Goal: Task Accomplishment & Management: Complete application form

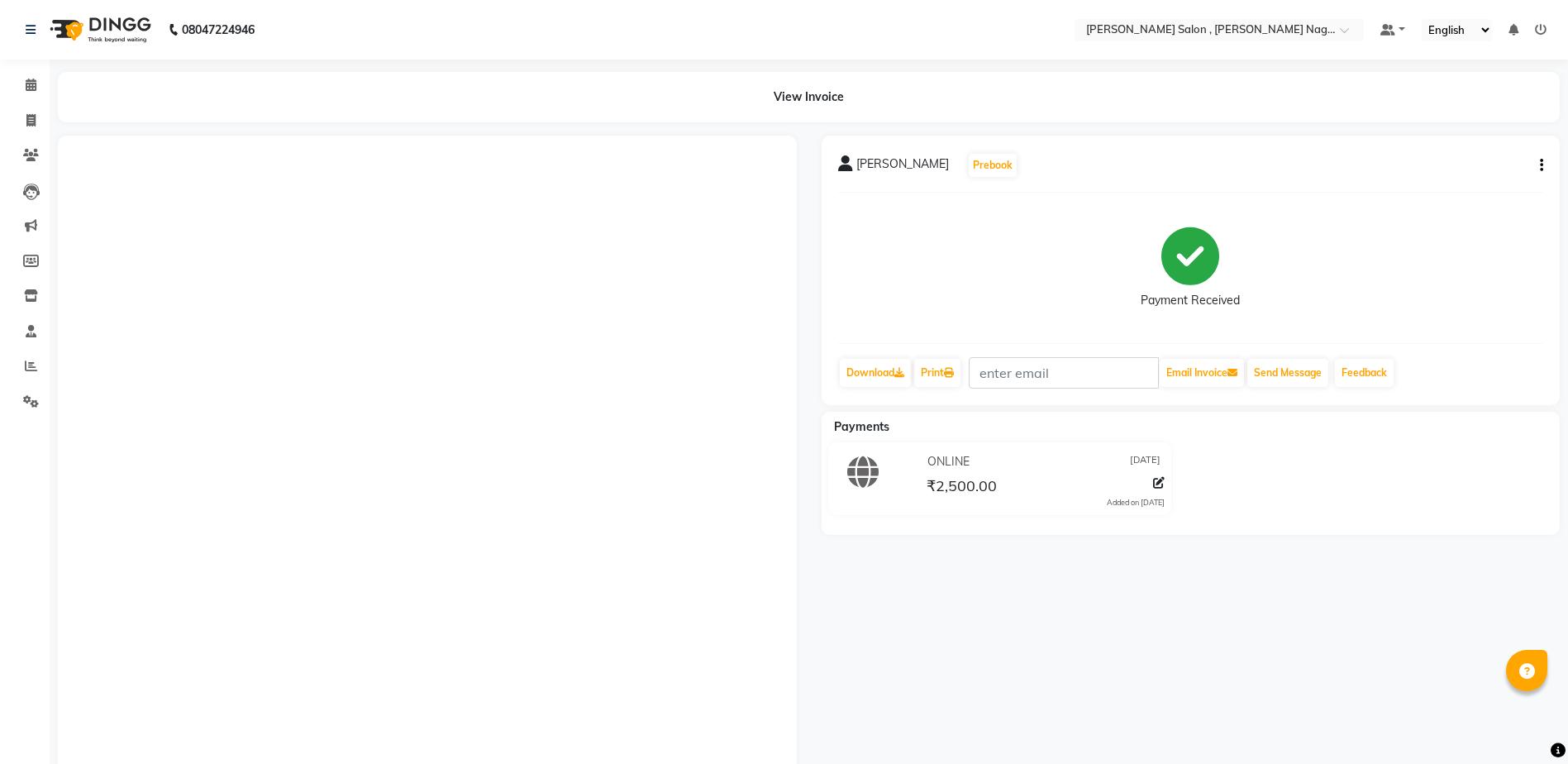
click at [19, 131] on link "Invoice" at bounding box center [25, 121] width 39 height 28
select select "4120"
select select "service"
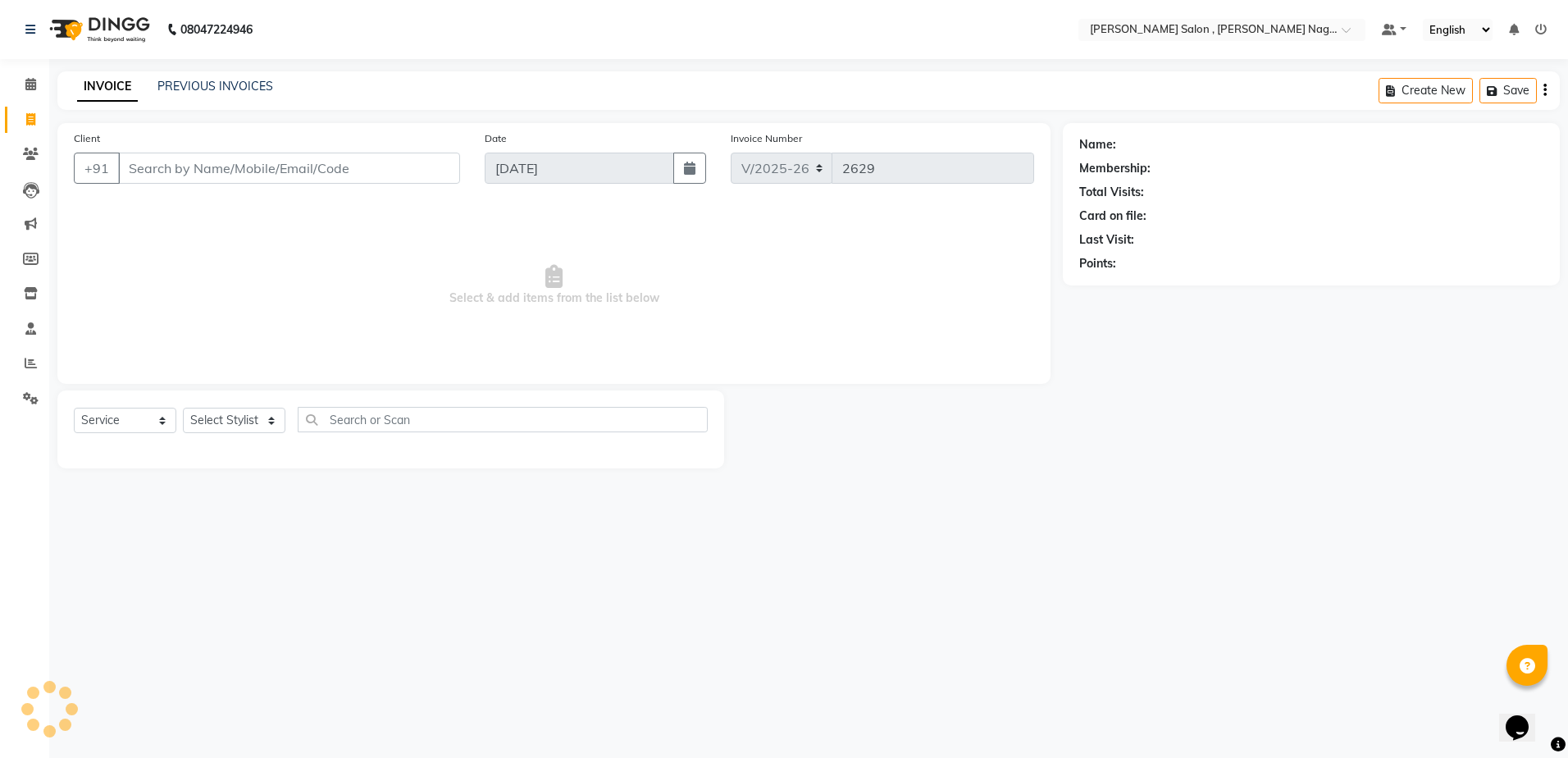
click at [171, 167] on input "Client" at bounding box center [288, 168] width 342 height 31
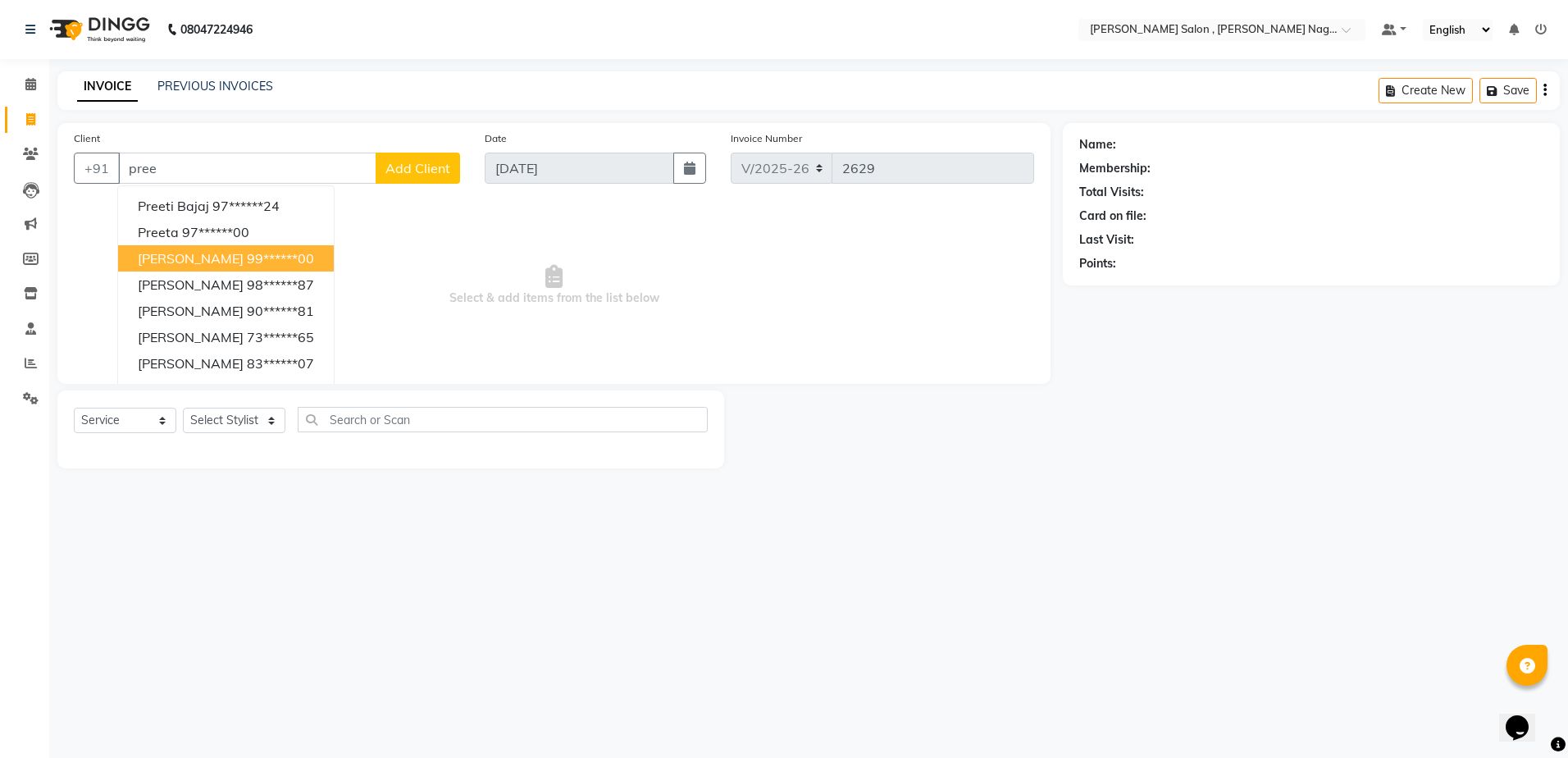
click at [210, 259] on span "[PERSON_NAME]" at bounding box center [190, 258] width 106 height 16
type input "99******00"
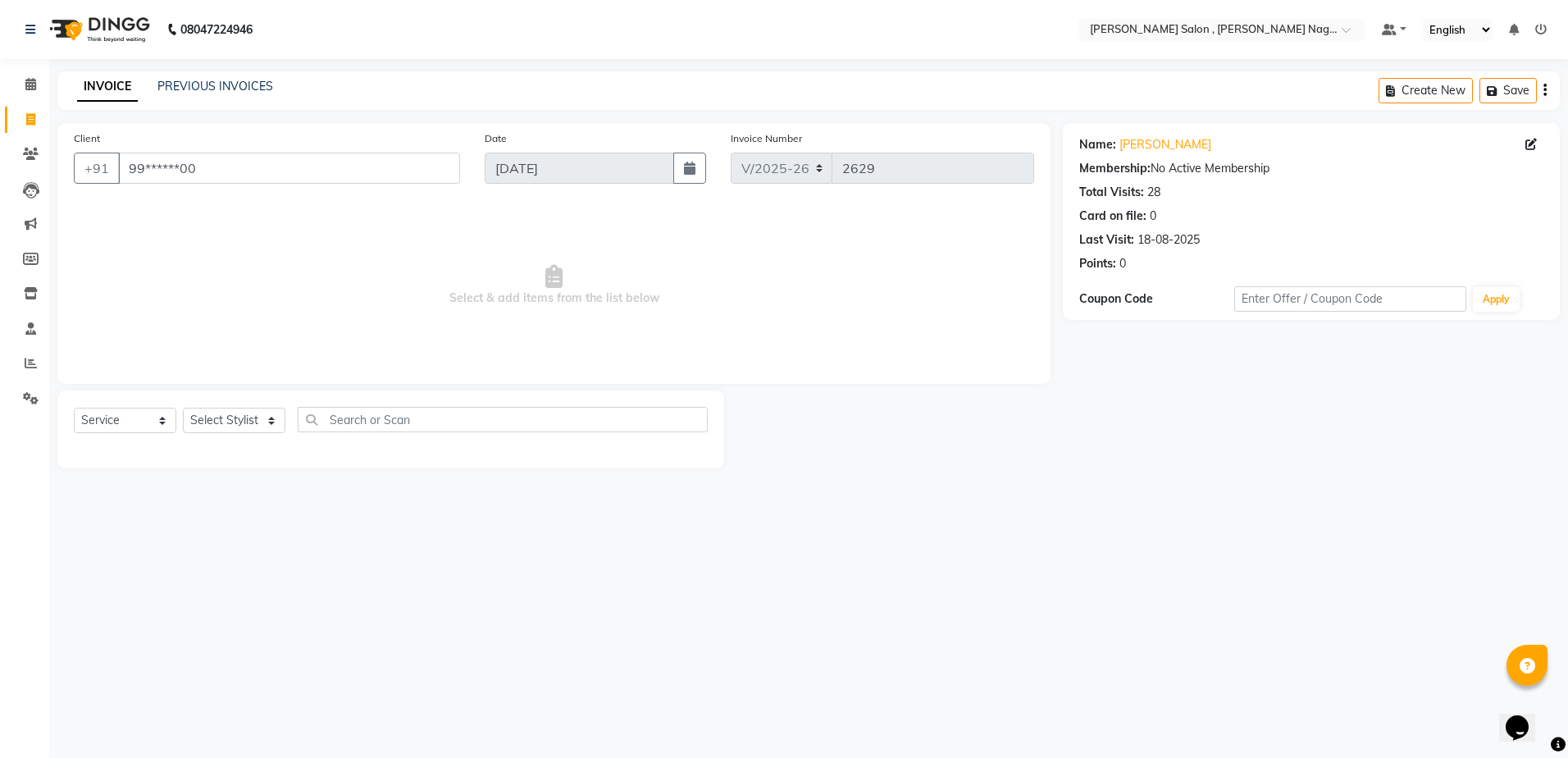
click at [217, 405] on div "Select Service Product Membership Package Voucher Prepaid Gift Card Select Styl…" at bounding box center [390, 430] width 666 height 78
click at [228, 411] on select "Select Stylist [PERSON_NAME] [PERSON_NAME] HARSH isha pal [PERSON_NAME] [PERSON…" at bounding box center [234, 420] width 103 height 26
select select "21941"
click at [183, 407] on select "Select Stylist [PERSON_NAME] [PERSON_NAME] HARSH isha pal [PERSON_NAME] [PERSON…" at bounding box center [234, 420] width 103 height 26
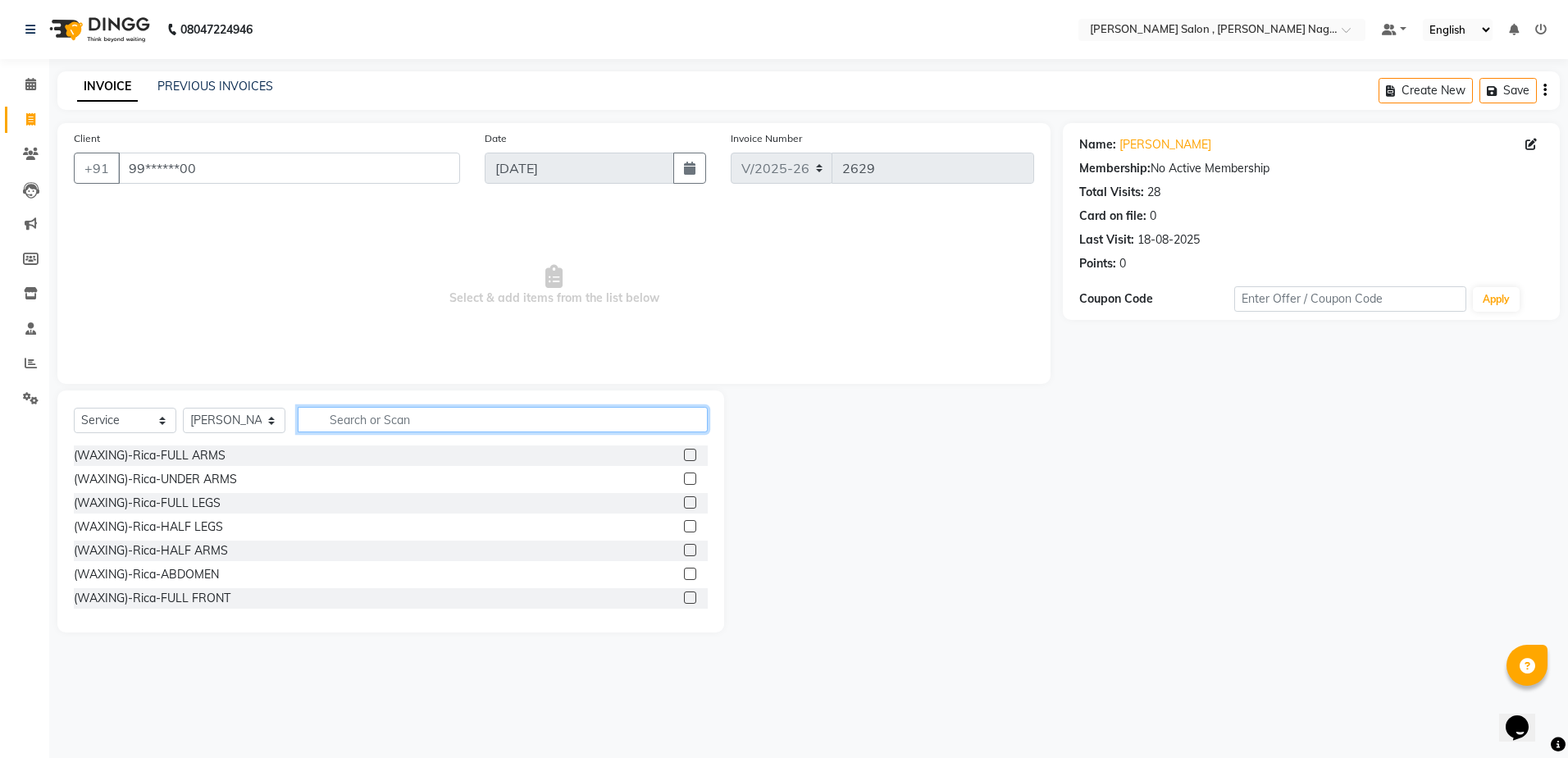
click at [365, 415] on input "text" at bounding box center [503, 419] width 410 height 26
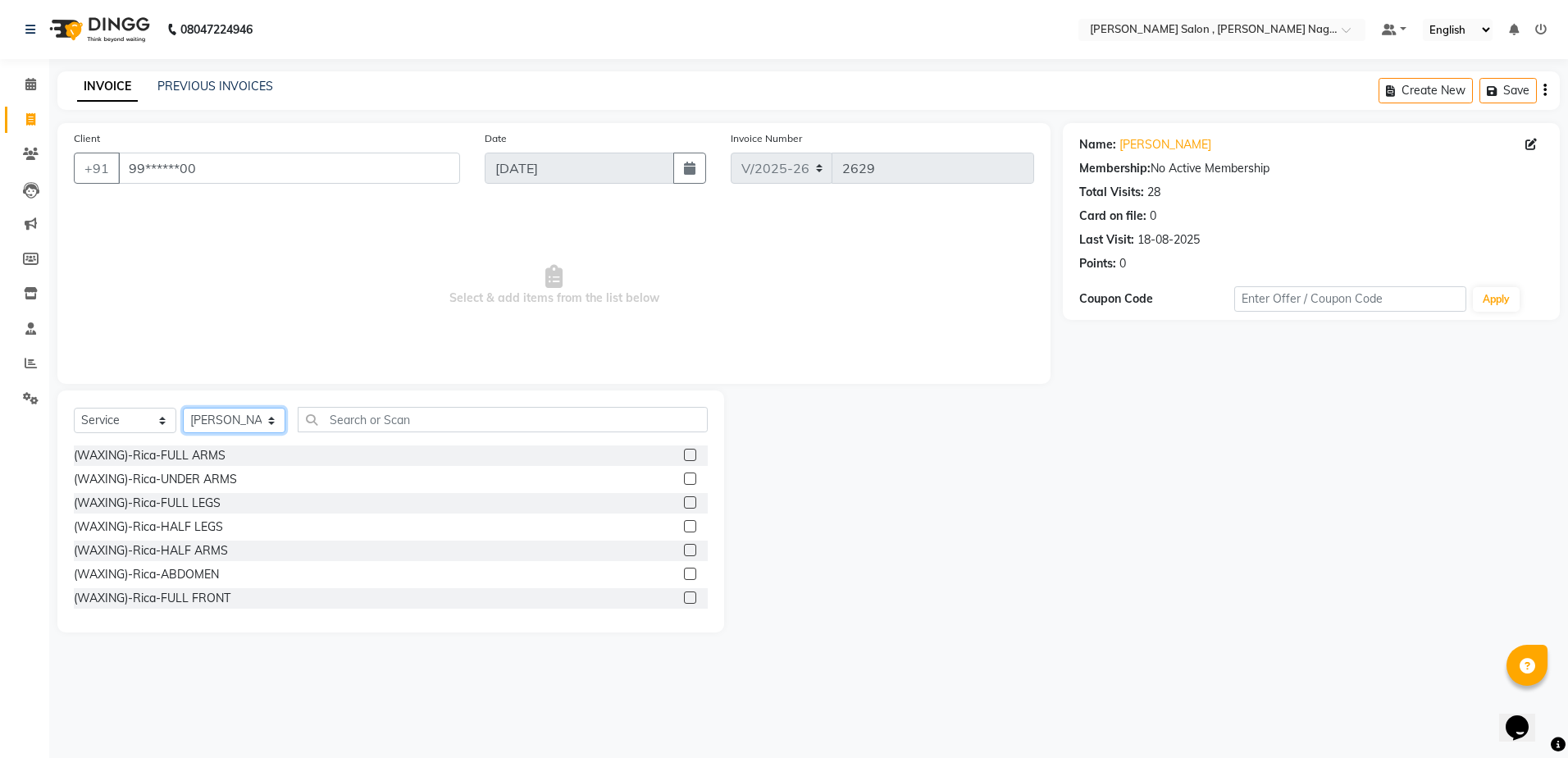
click at [265, 427] on select "Select Stylist [PERSON_NAME] [PERSON_NAME] HARSH isha pal [PERSON_NAME] [PERSON…" at bounding box center [234, 420] width 103 height 26
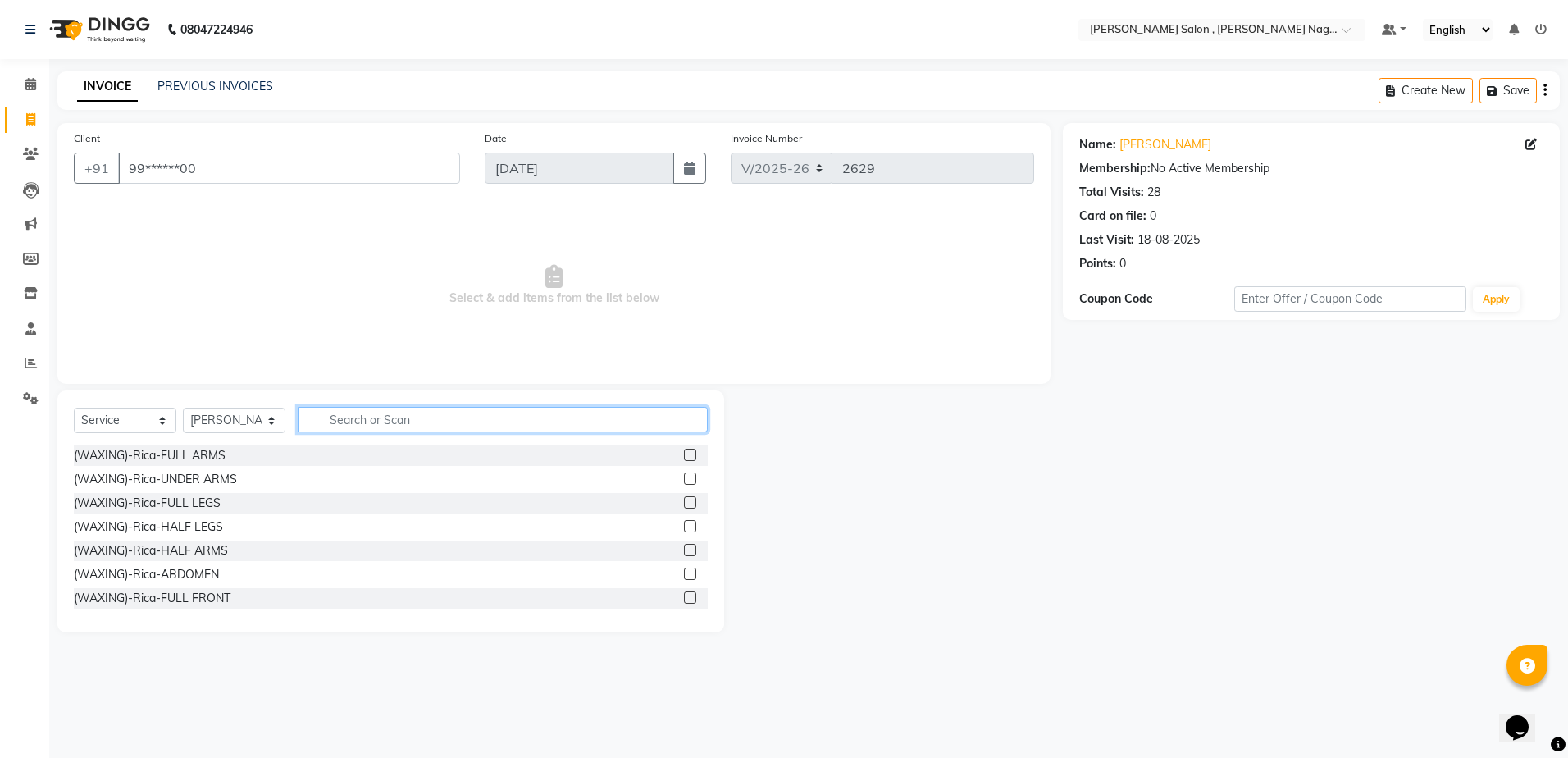
click at [366, 416] on input "text" at bounding box center [503, 419] width 410 height 26
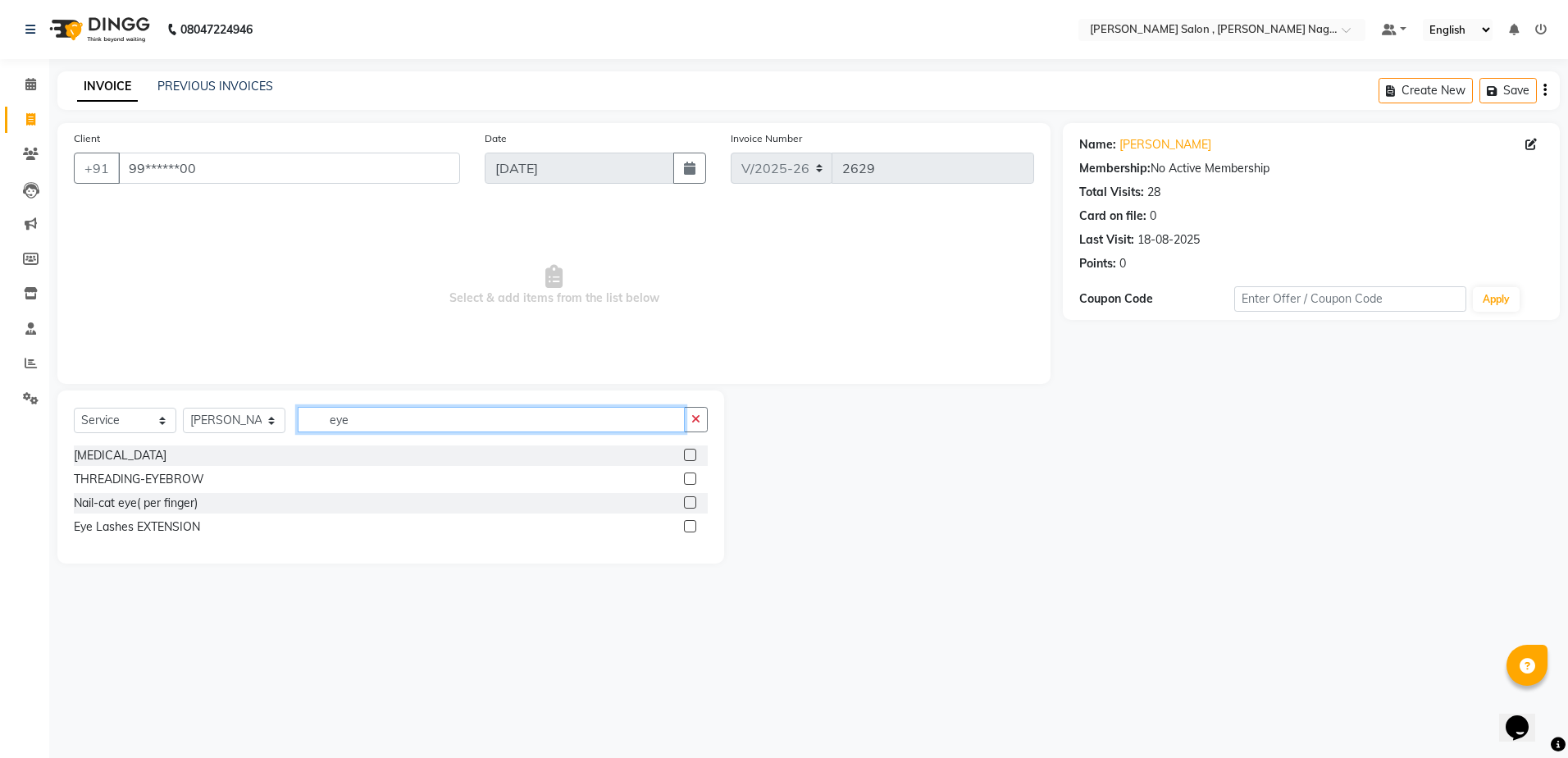
type input "eye"
click at [690, 475] on label at bounding box center [690, 478] width 12 height 12
click at [690, 475] on input "checkbox" at bounding box center [689, 479] width 11 height 11
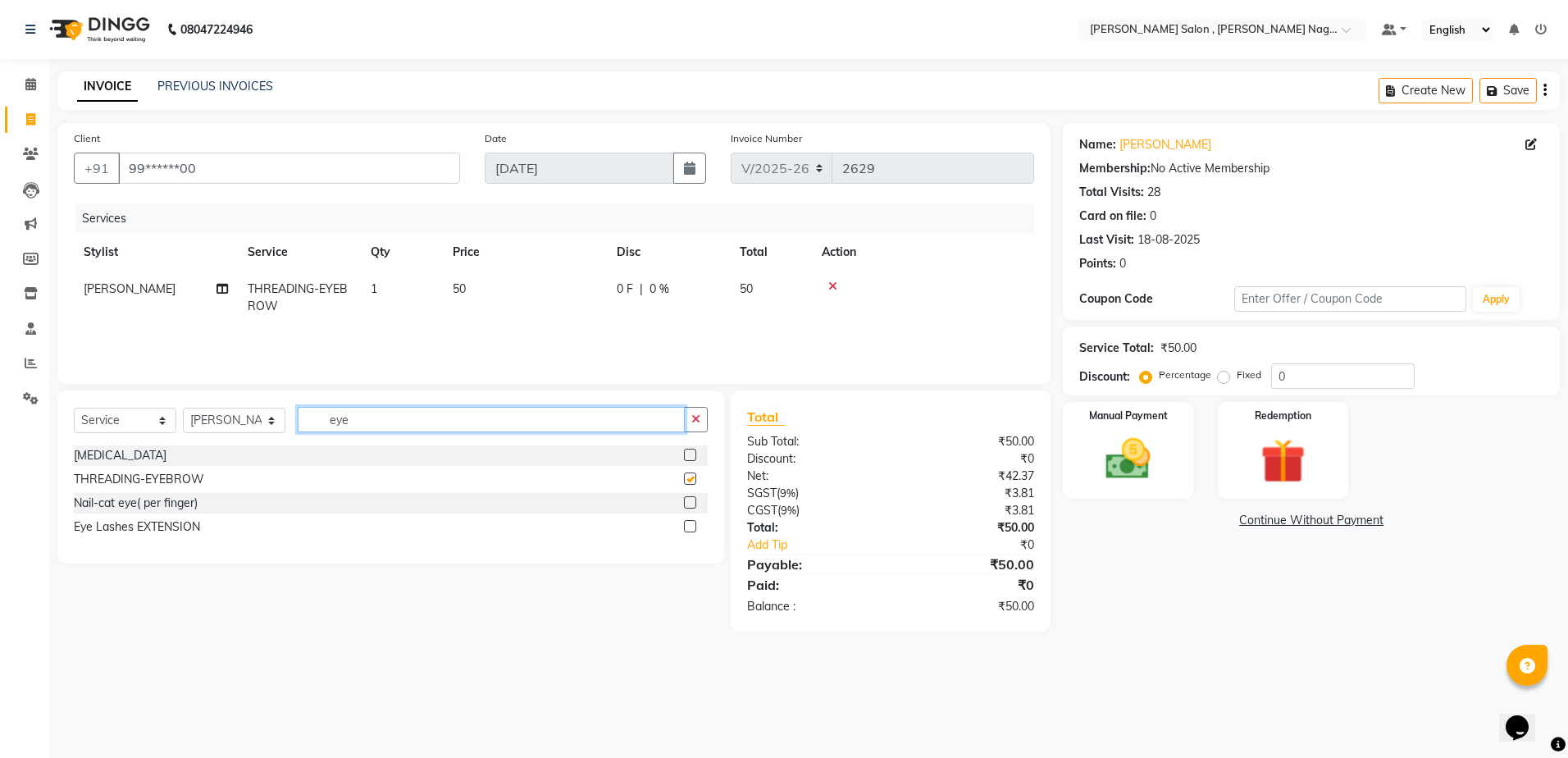
click at [461, 429] on input "eye" at bounding box center [492, 419] width 387 height 26
checkbox input "false"
type input "e"
type input "upp"
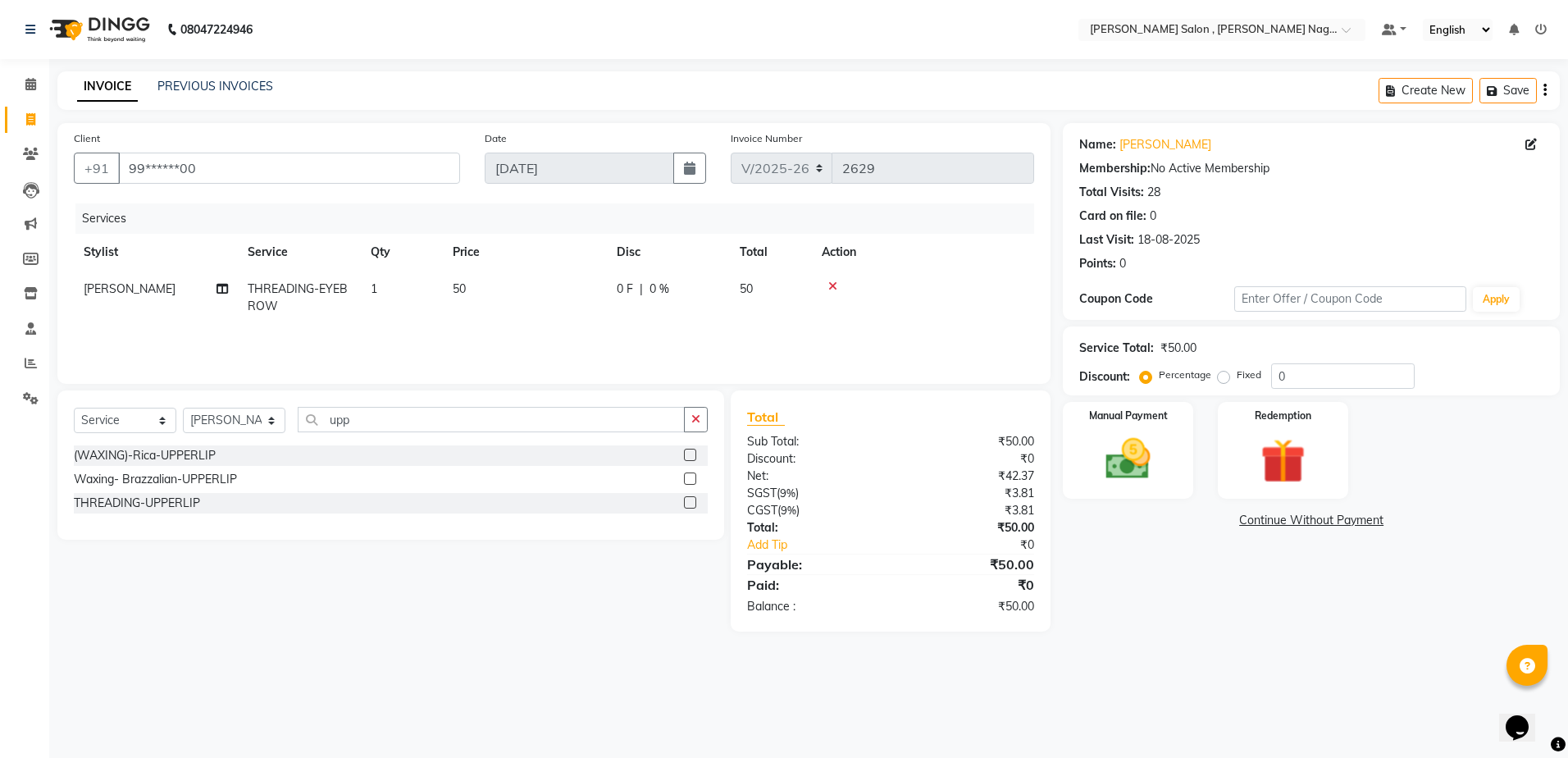
click at [694, 508] on label at bounding box center [690, 502] width 12 height 12
click at [694, 508] on input "checkbox" at bounding box center [689, 503] width 11 height 11
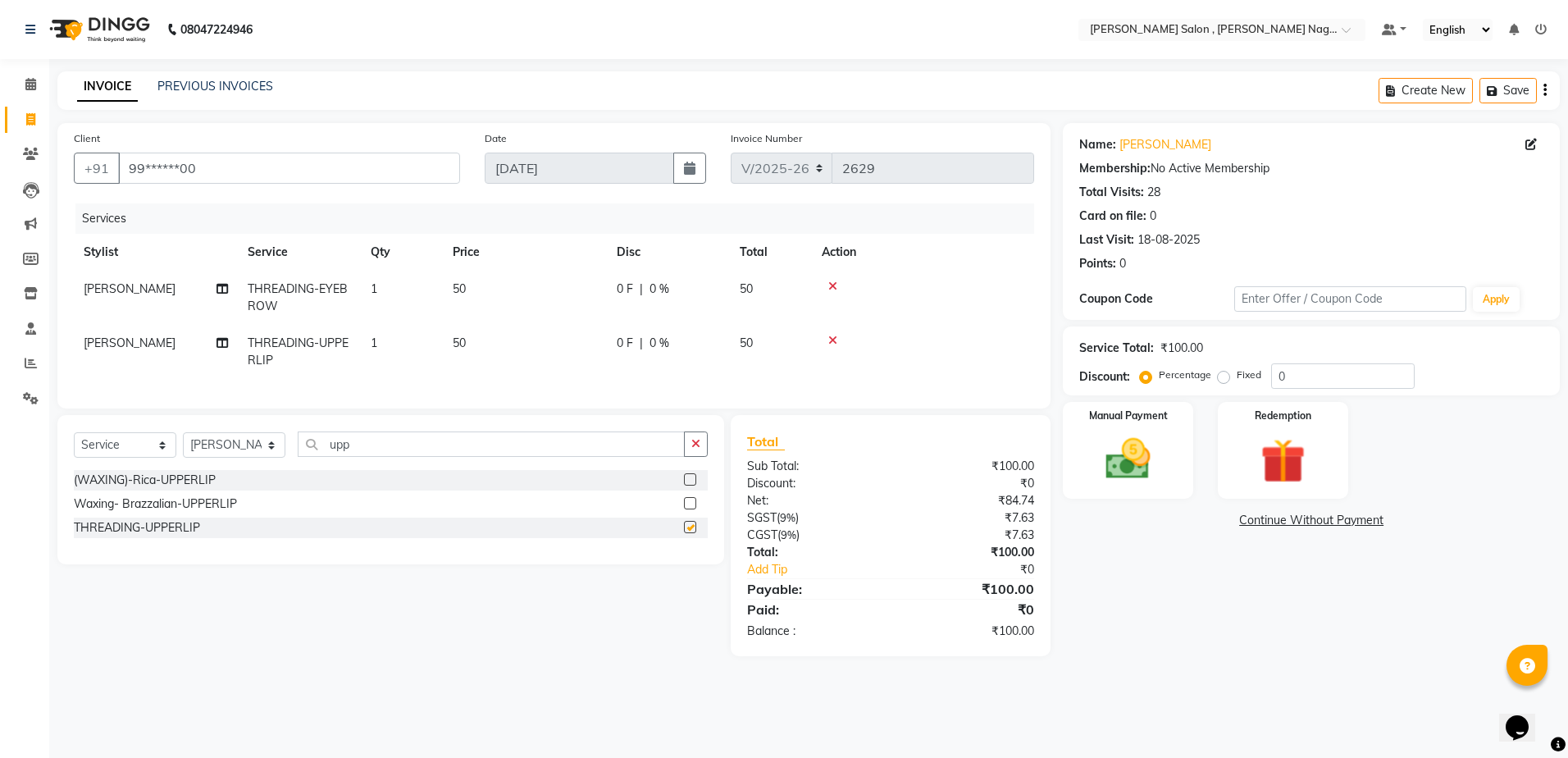
checkbox input "false"
click at [1284, 375] on input "0" at bounding box center [1343, 375] width 144 height 26
type input "020"
click at [1119, 456] on img at bounding box center [1128, 459] width 76 height 54
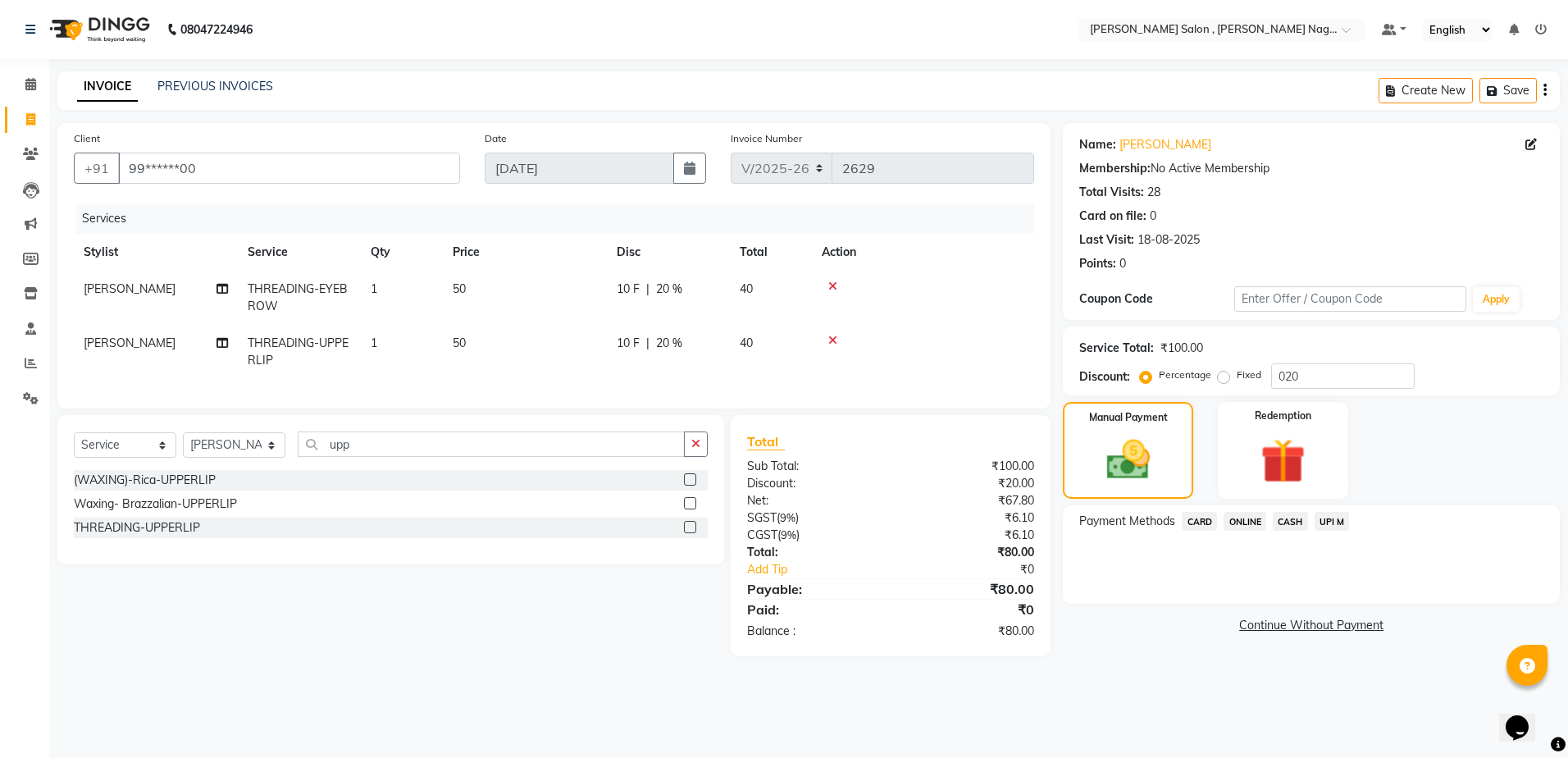
click at [1297, 529] on span "CASH" at bounding box center [1291, 521] width 35 height 19
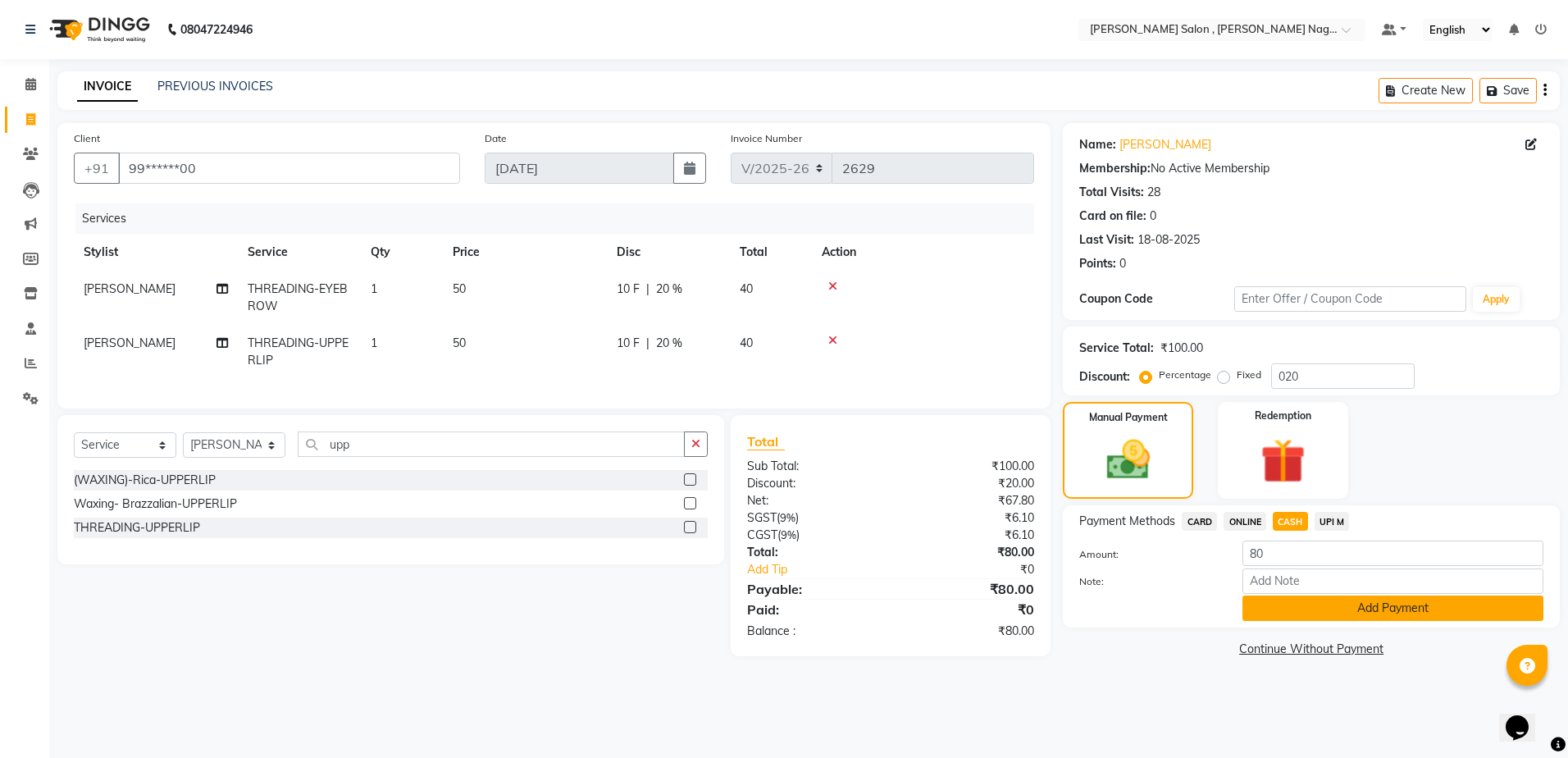
click at [1291, 602] on button "Add Payment" at bounding box center [1392, 608] width 301 height 26
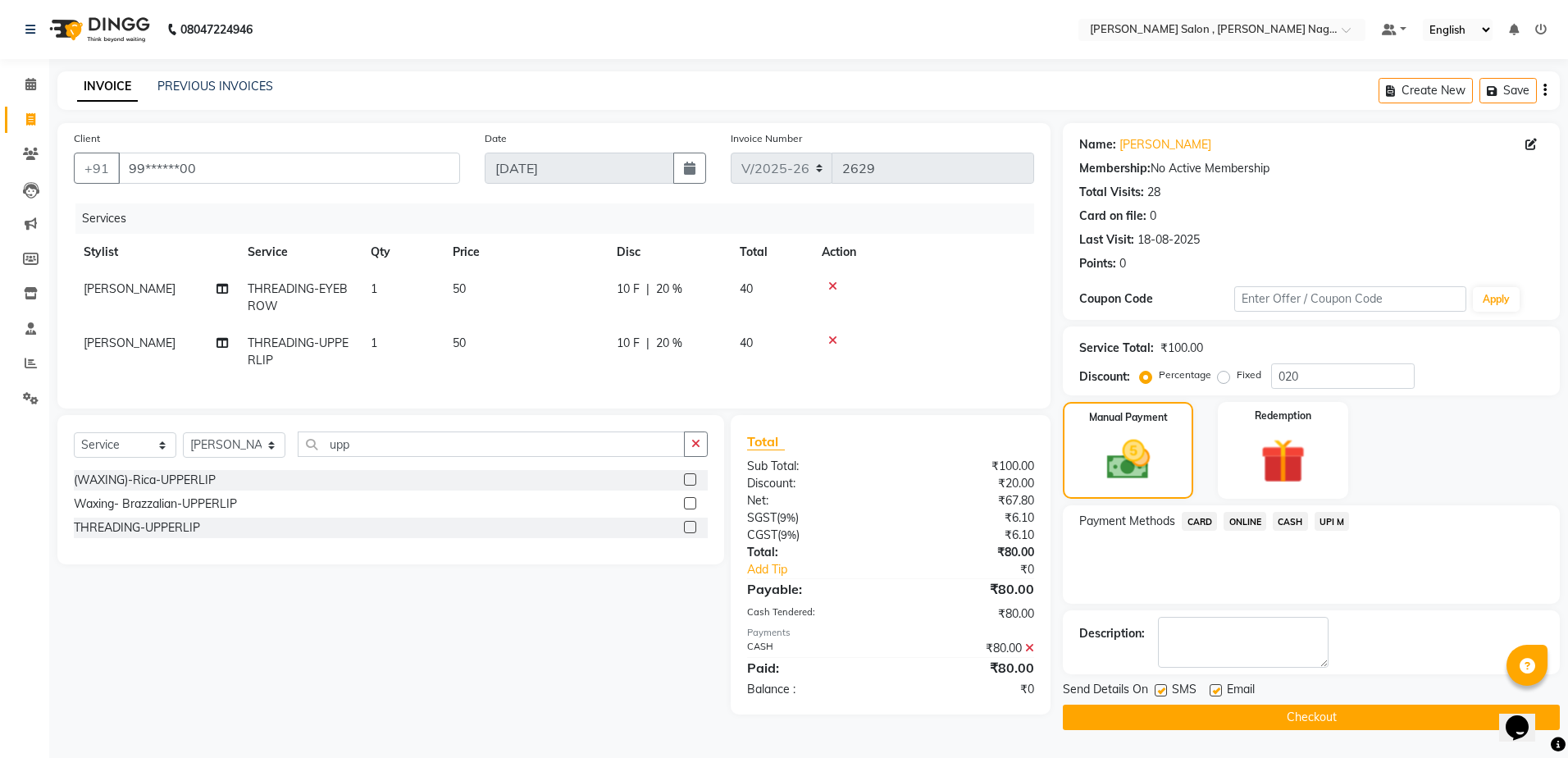
click at [1162, 692] on label at bounding box center [1161, 691] width 12 height 12
click at [1162, 692] on input "checkbox" at bounding box center [1160, 691] width 11 height 11
checkbox input "false"
click at [1219, 687] on label at bounding box center [1216, 691] width 12 height 12
click at [1219, 687] on input "checkbox" at bounding box center [1215, 691] width 11 height 11
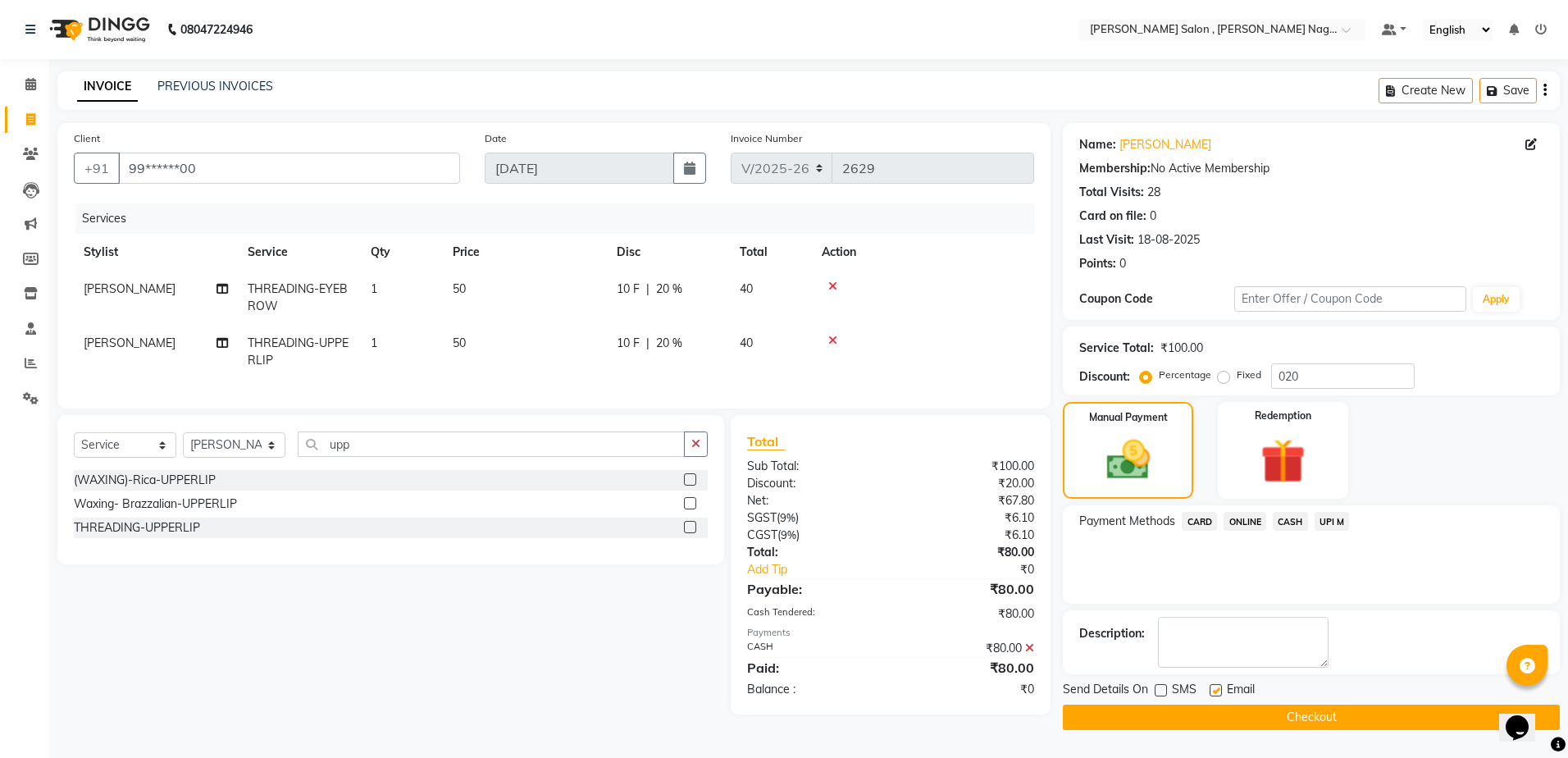
checkbox input "false"
click at [1209, 724] on button "Checkout" at bounding box center [1312, 717] width 497 height 26
